Goal: Use online tool/utility: Use online tool/utility

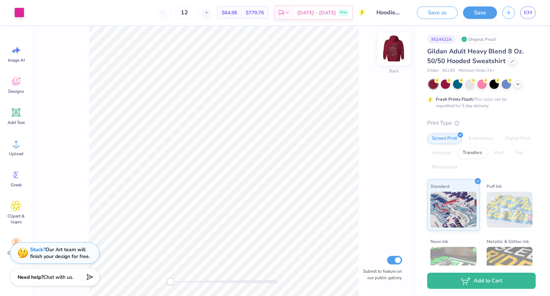
click at [394, 44] on img at bounding box center [394, 48] width 29 height 29
click at [209, 12] on icon at bounding box center [206, 12] width 5 height 5
click at [211, 15] on div at bounding box center [207, 13] width 10 height 10
type input "15"
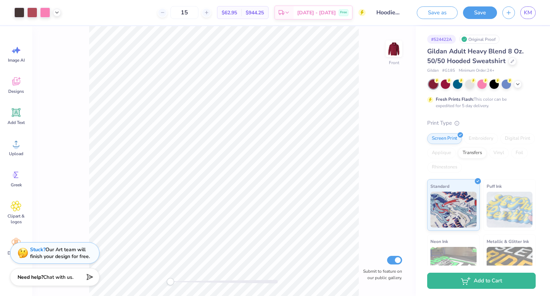
click at [185, 14] on div "15" at bounding box center [185, 12] width 54 height 13
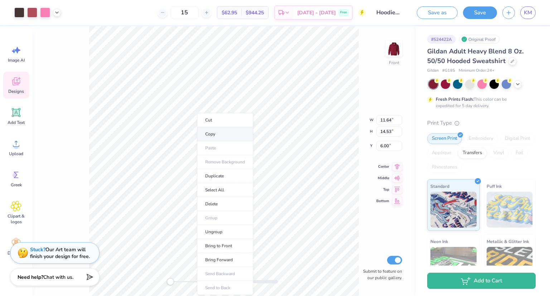
click at [220, 132] on li "Copy" at bounding box center [225, 134] width 56 height 14
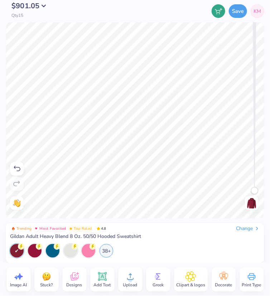
click at [42, 9] on button "$901.05" at bounding box center [30, 6] width 39 height 7
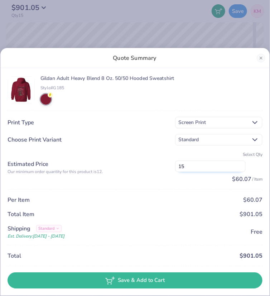
click at [213, 162] on input "15" at bounding box center [210, 166] width 71 height 11
click at [197, 33] on div "Quote Summary Gildan Adult Heavy Blend 8 Oz. 50/50 Hooded Sweatshirt Style# G18…" at bounding box center [135, 148] width 270 height 296
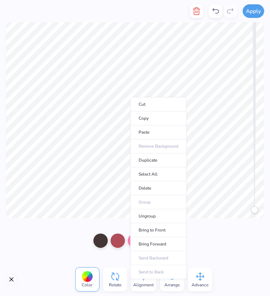
click at [184, 196] on ul "Cut Copy Paste Remove Background Duplicate Select All Delete Group Ungroup Brin…" at bounding box center [158, 188] width 56 height 182
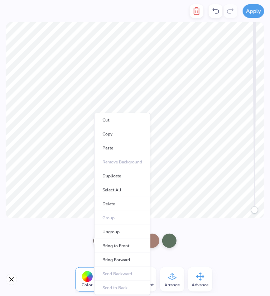
click at [94, 135] on li "Copy" at bounding box center [122, 134] width 56 height 14
